Goal: Use online tool/utility: Use online tool/utility

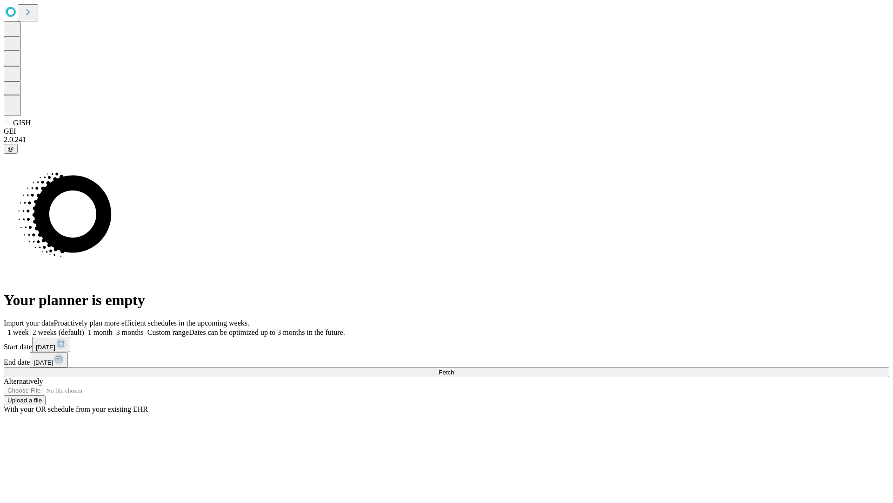
click at [454, 369] on span "Fetch" at bounding box center [446, 372] width 15 height 7
